Goal: Check status

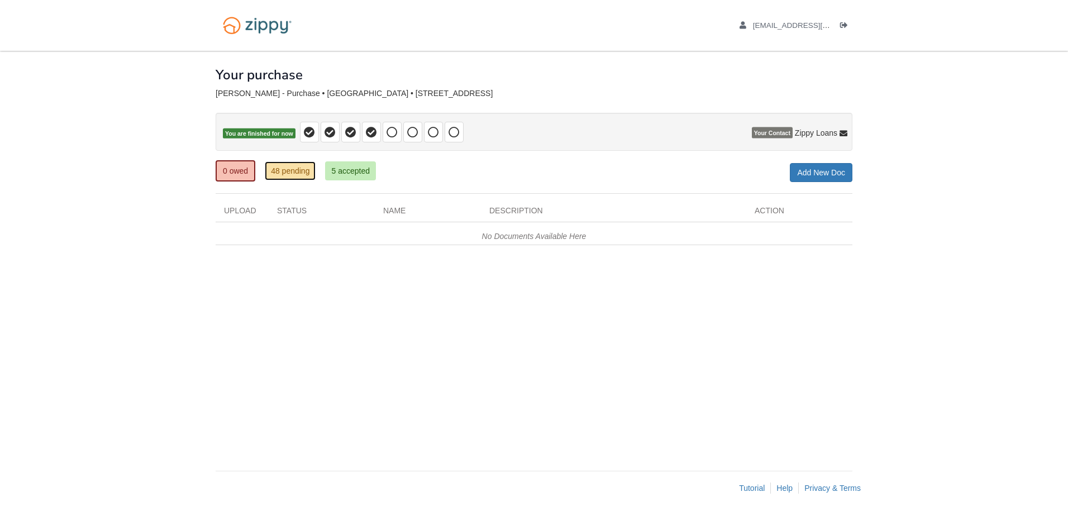
click at [273, 174] on link "48 pending" at bounding box center [290, 170] width 51 height 19
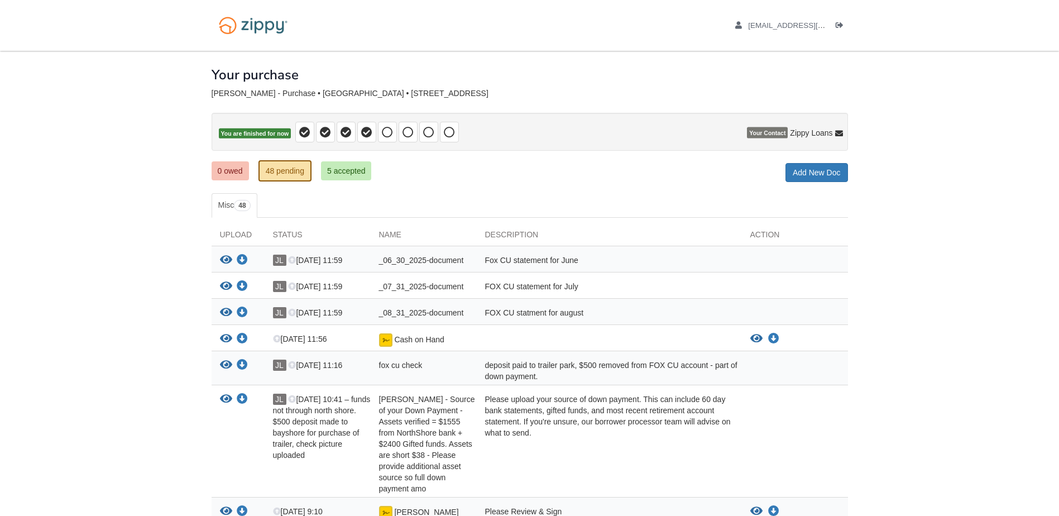
click at [458, 371] on div "fox cu check" at bounding box center [424, 371] width 106 height 22
click at [224, 363] on icon "View fox cu check" at bounding box center [226, 365] width 12 height 11
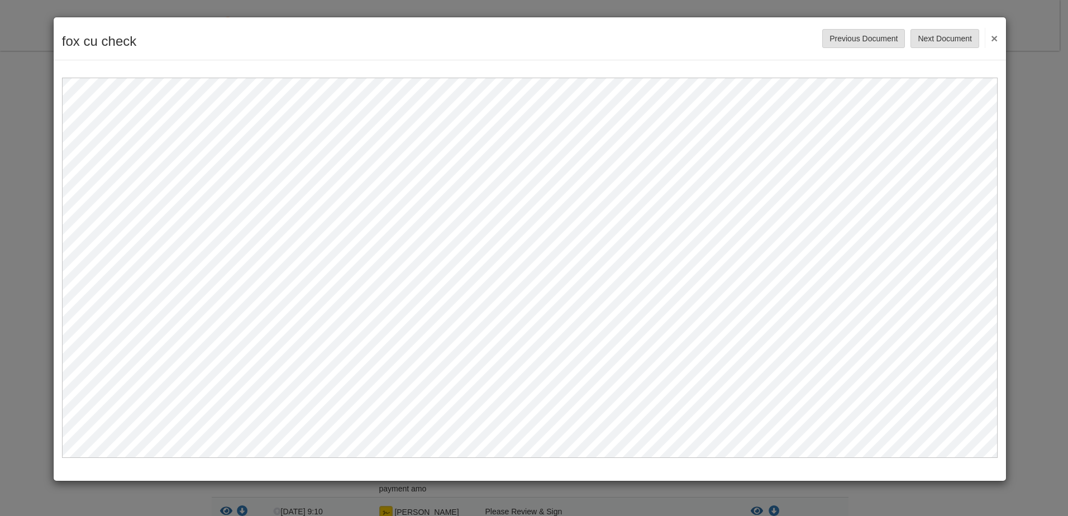
drag, startPoint x: 997, startPoint y: 39, endPoint x: 997, endPoint y: 45, distance: 6.7
click at [997, 39] on button "×" at bounding box center [991, 38] width 13 height 20
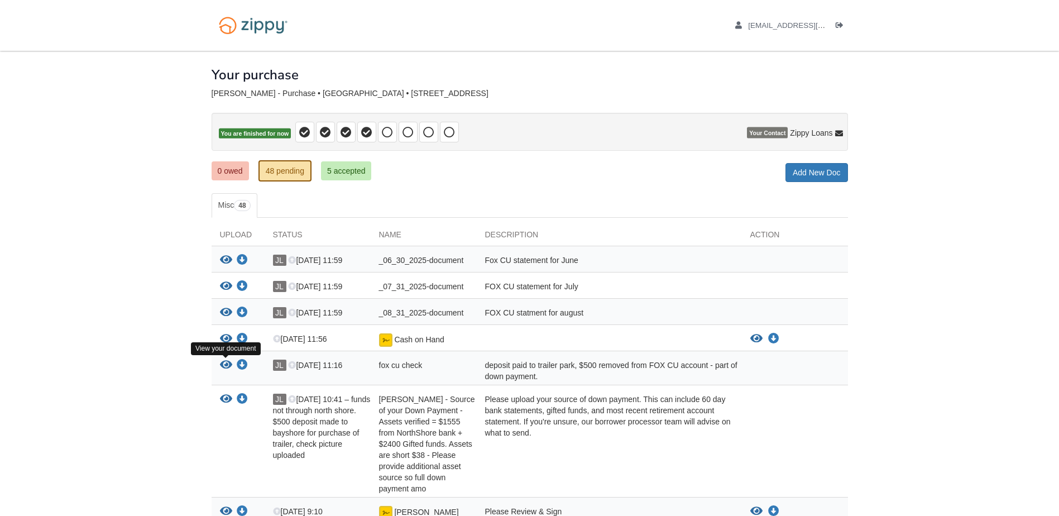
click at [222, 366] on icon "View fox cu check" at bounding box center [226, 365] width 12 height 11
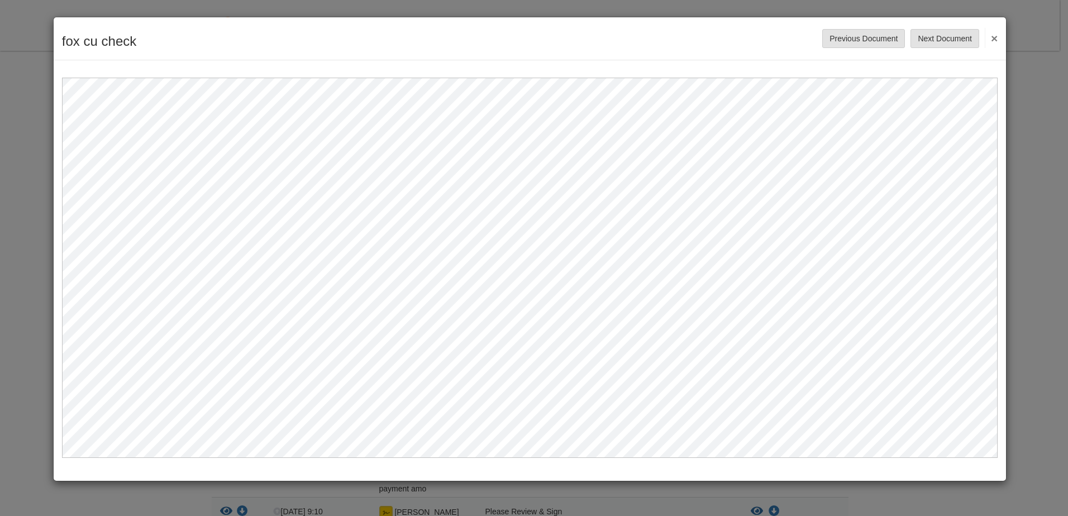
click at [995, 35] on button "×" at bounding box center [991, 38] width 13 height 20
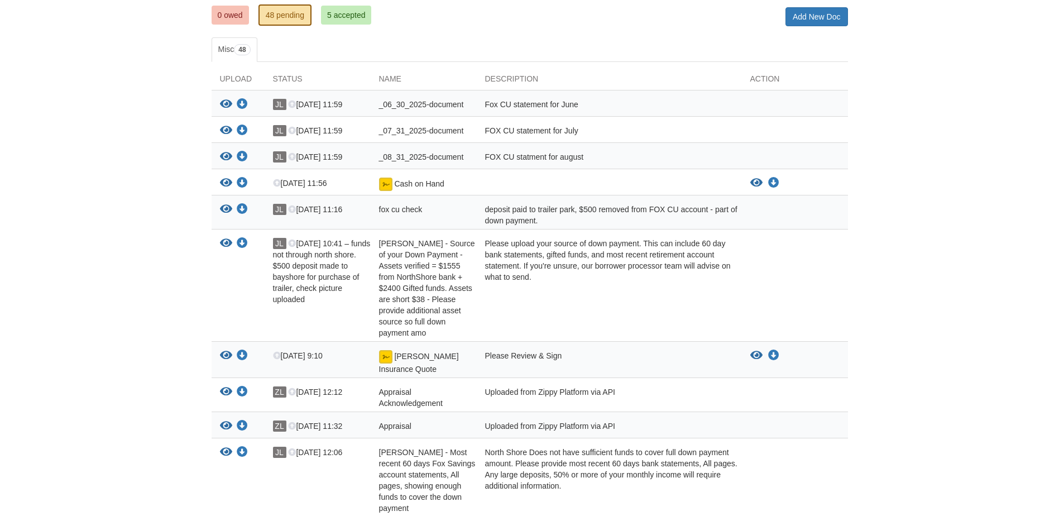
scroll to position [168, 0]
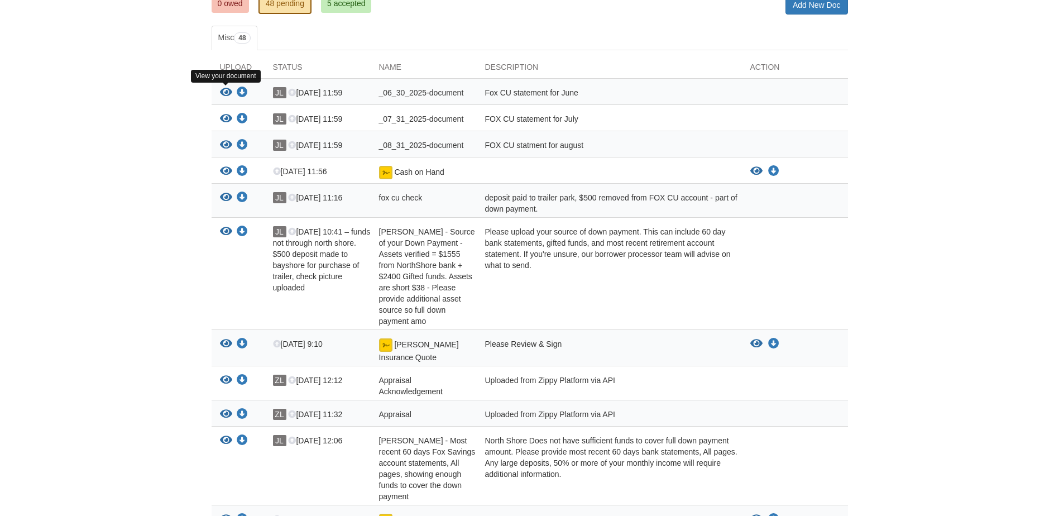
click at [229, 92] on icon "View _06_30_2025-document" at bounding box center [226, 92] width 12 height 11
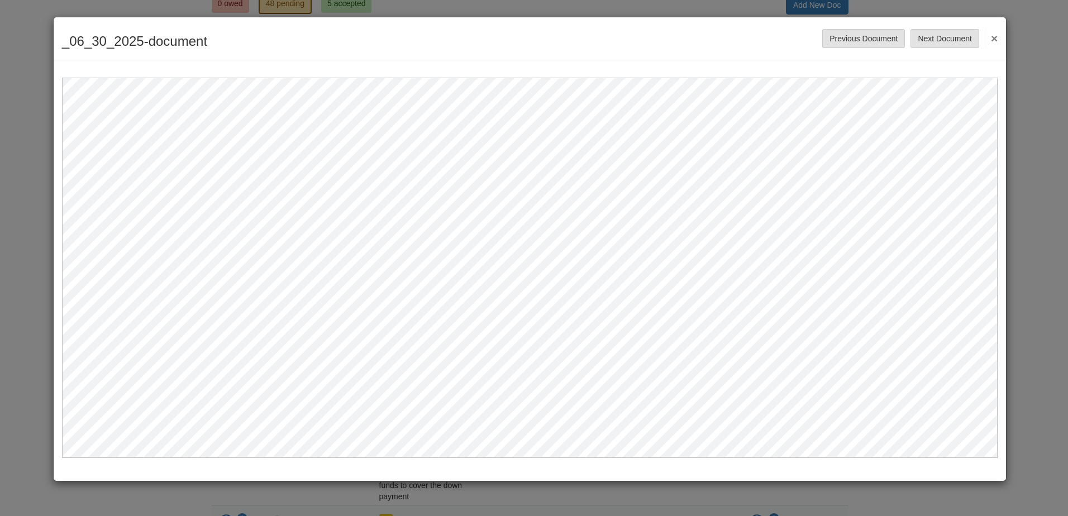
click at [991, 37] on button "×" at bounding box center [991, 38] width 13 height 20
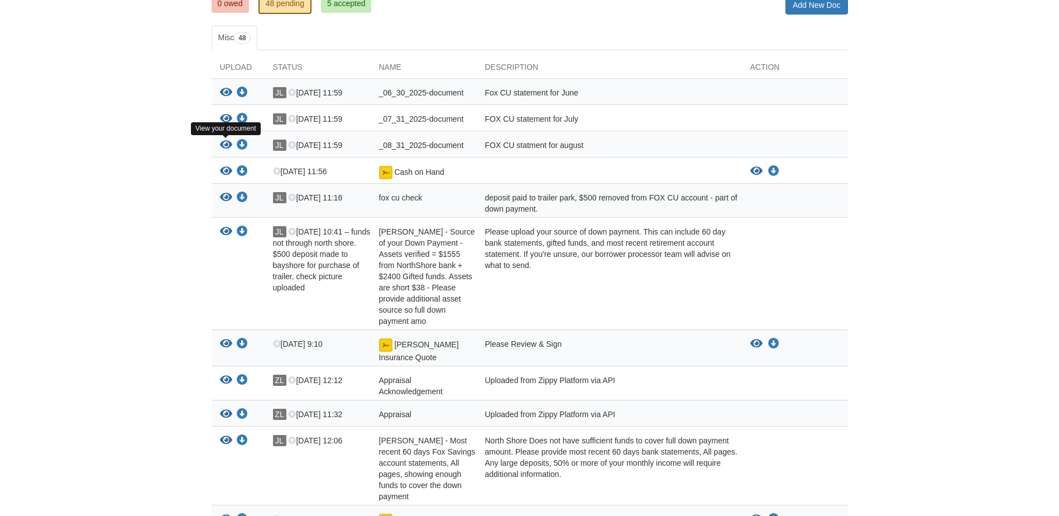
click at [226, 142] on icon "View _08_31_2025-document" at bounding box center [226, 145] width 12 height 11
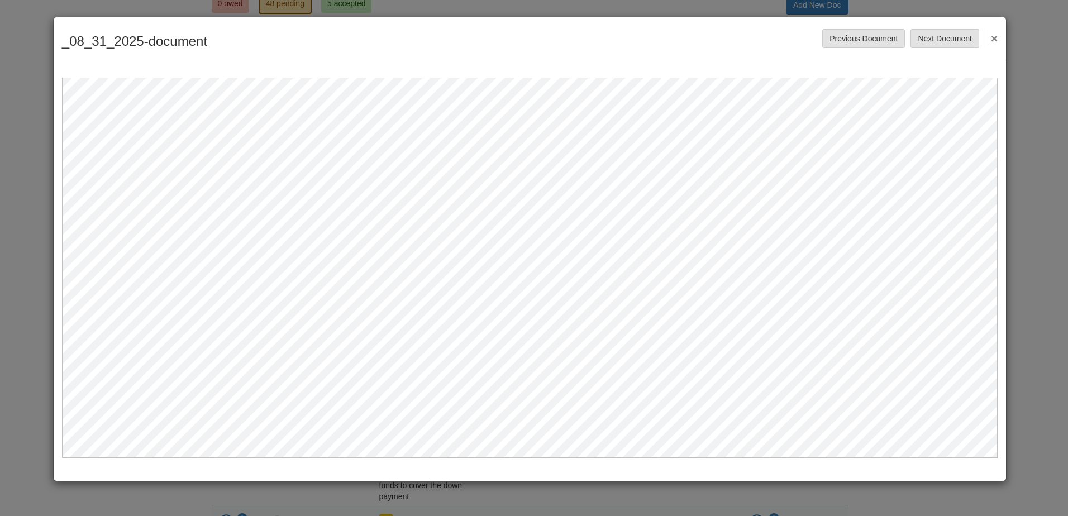
click at [993, 37] on button "×" at bounding box center [991, 38] width 13 height 20
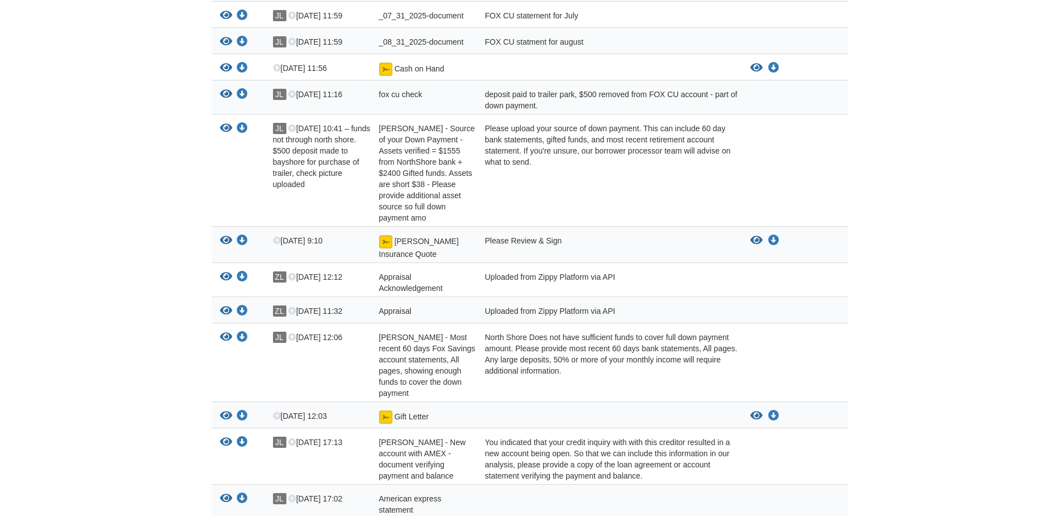
scroll to position [0, 0]
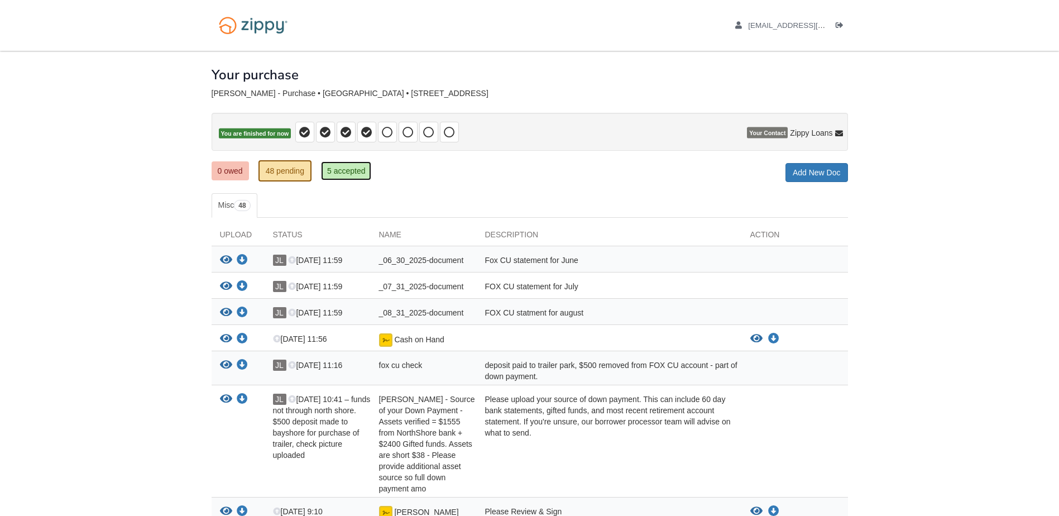
click at [345, 172] on link "5 accepted" at bounding box center [346, 170] width 51 height 19
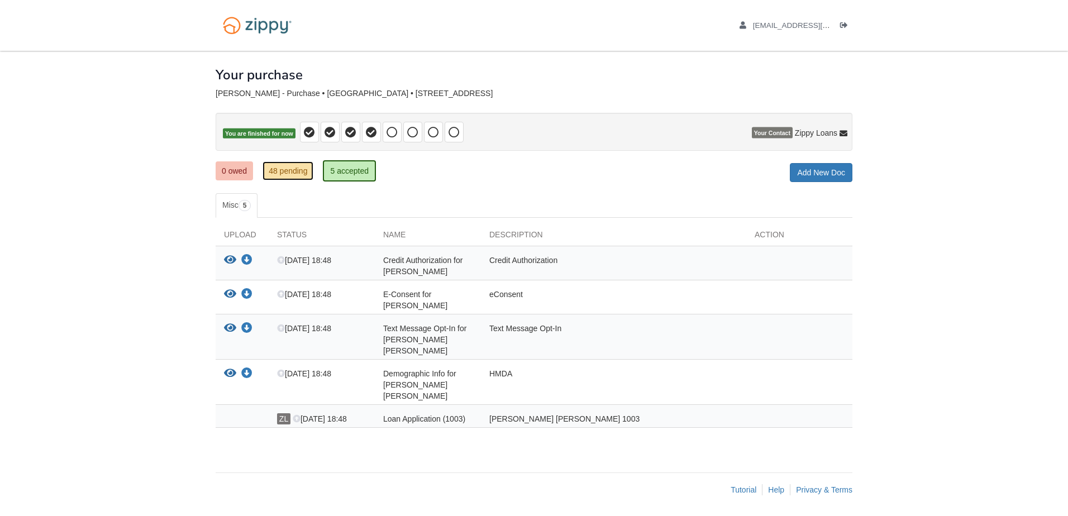
click at [298, 164] on link "48 pending" at bounding box center [287, 170] width 51 height 19
click at [294, 166] on link "48 pending" at bounding box center [287, 170] width 51 height 19
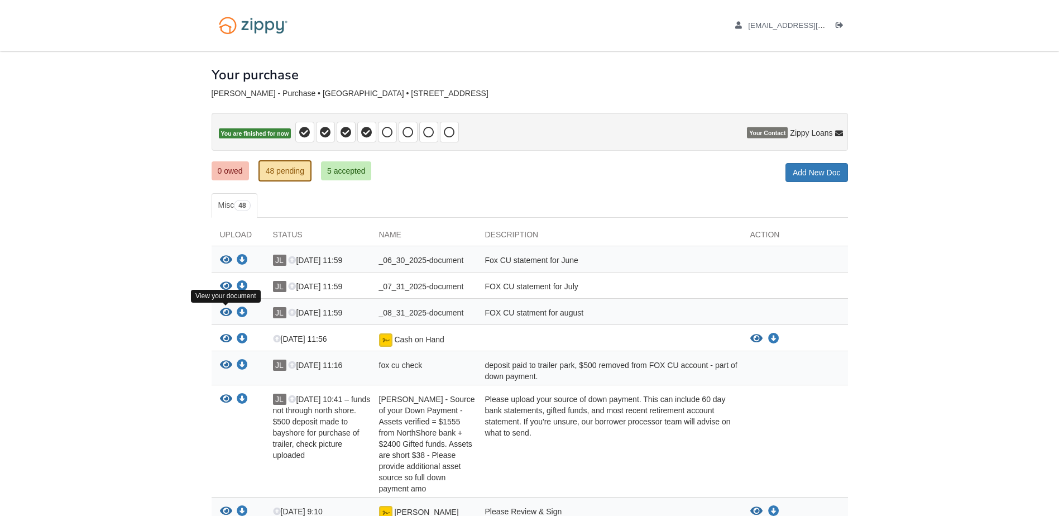
click at [226, 313] on icon "View _08_31_2025-document" at bounding box center [226, 312] width 12 height 11
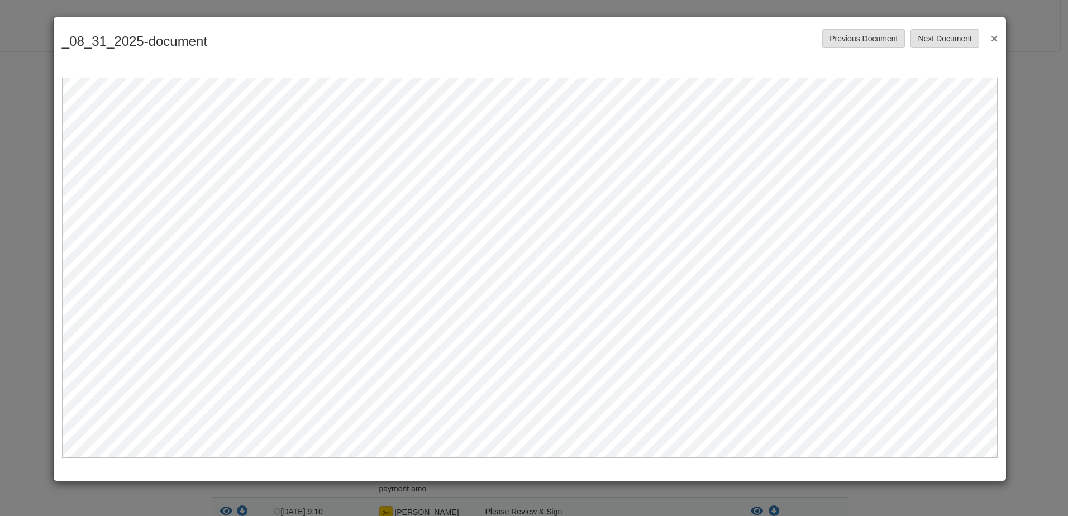
click at [991, 36] on button "×" at bounding box center [991, 38] width 13 height 20
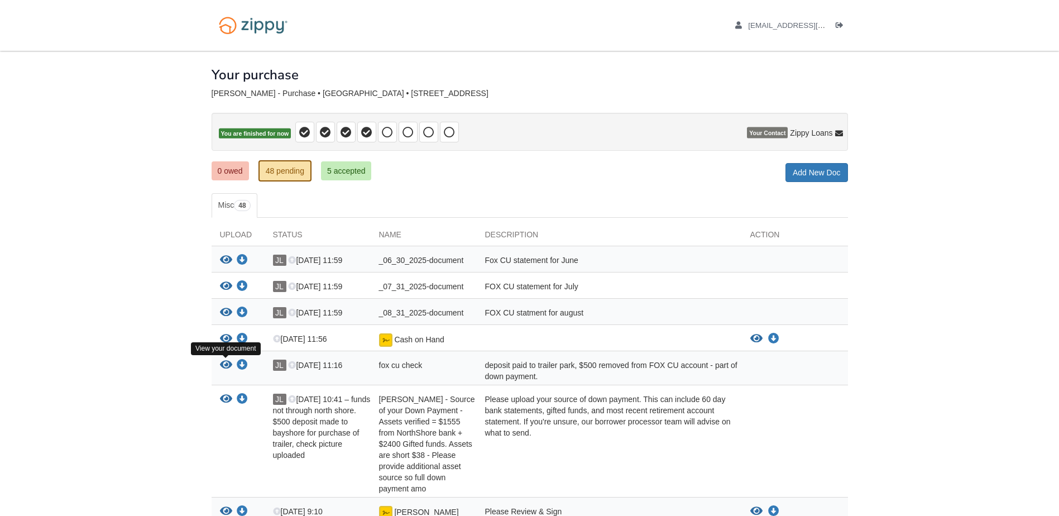
click at [227, 366] on icon "View fox cu check" at bounding box center [226, 365] width 12 height 11
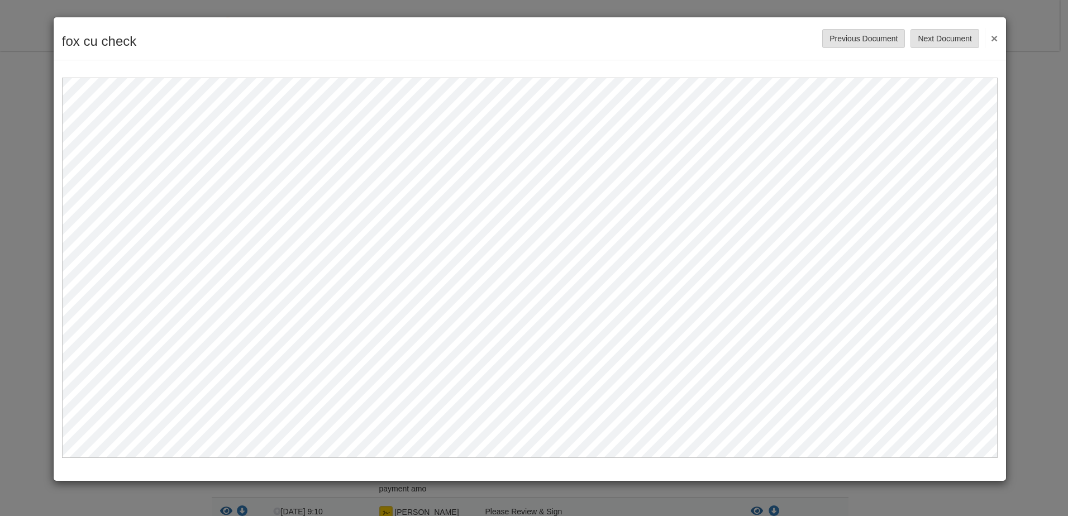
click at [993, 37] on button "×" at bounding box center [991, 38] width 13 height 20
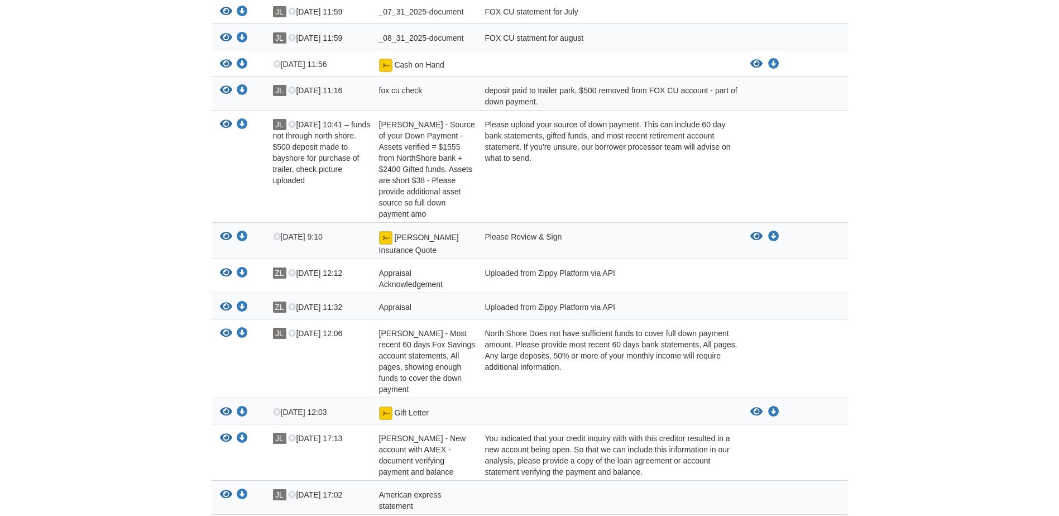
scroll to position [279, 0]
